Goal: Transaction & Acquisition: Download file/media

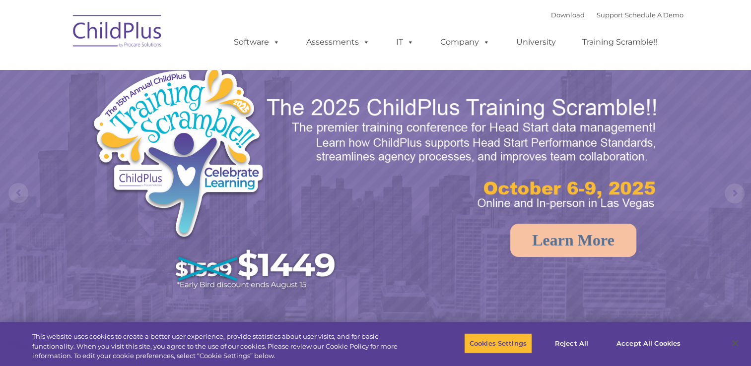
select select "MEDIUM"
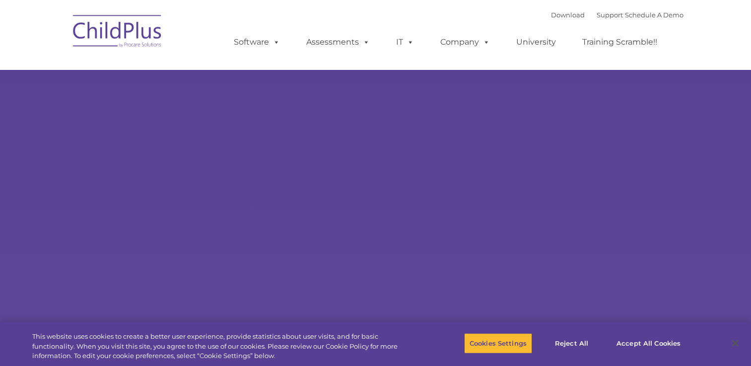
type input ""
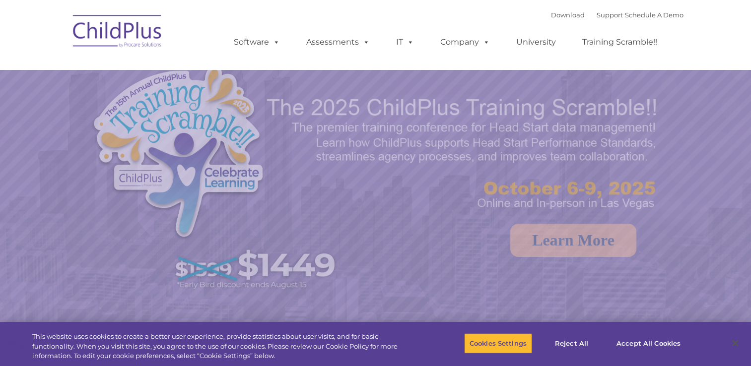
select select "MEDIUM"
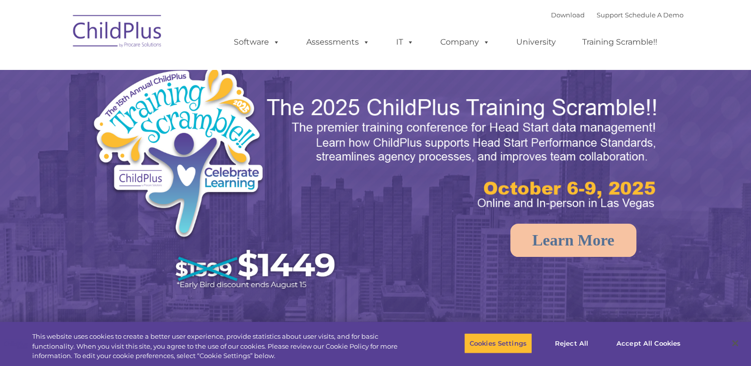
select select "MEDIUM"
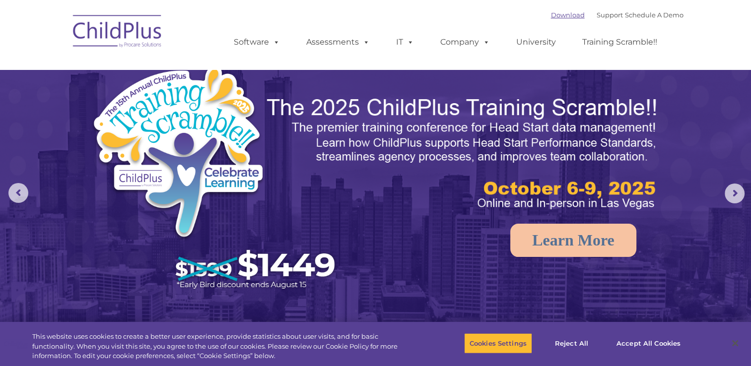
click at [551, 15] on link "Download" at bounding box center [568, 15] width 34 height 8
